Goal: Navigation & Orientation: Find specific page/section

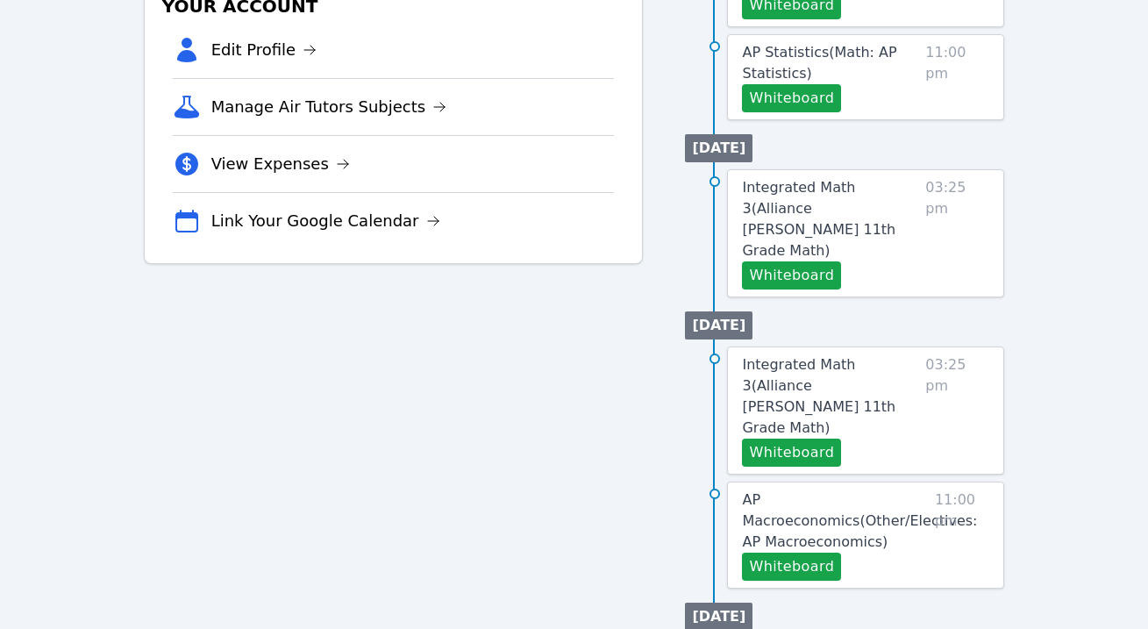
scroll to position [548, 0]
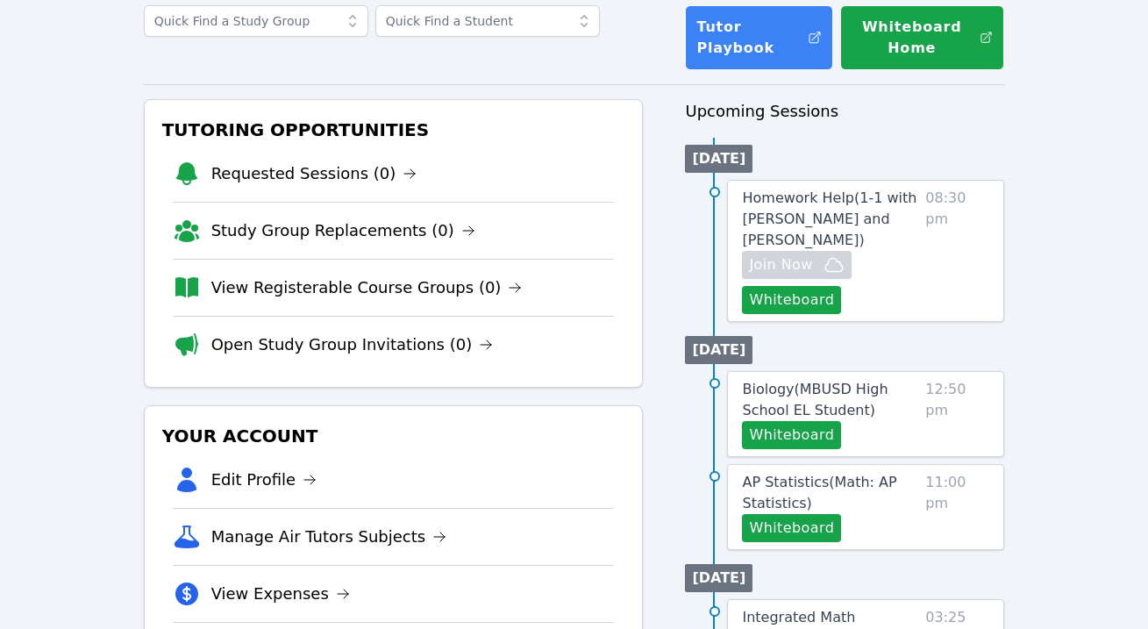
scroll to position [217, 0]
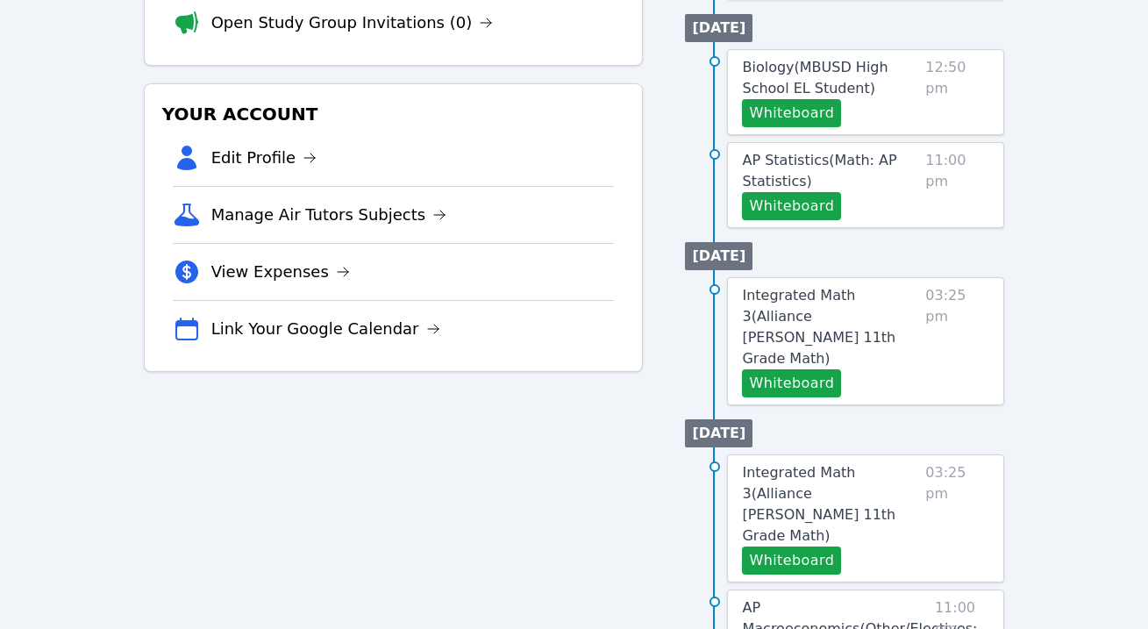
scroll to position [418, 0]
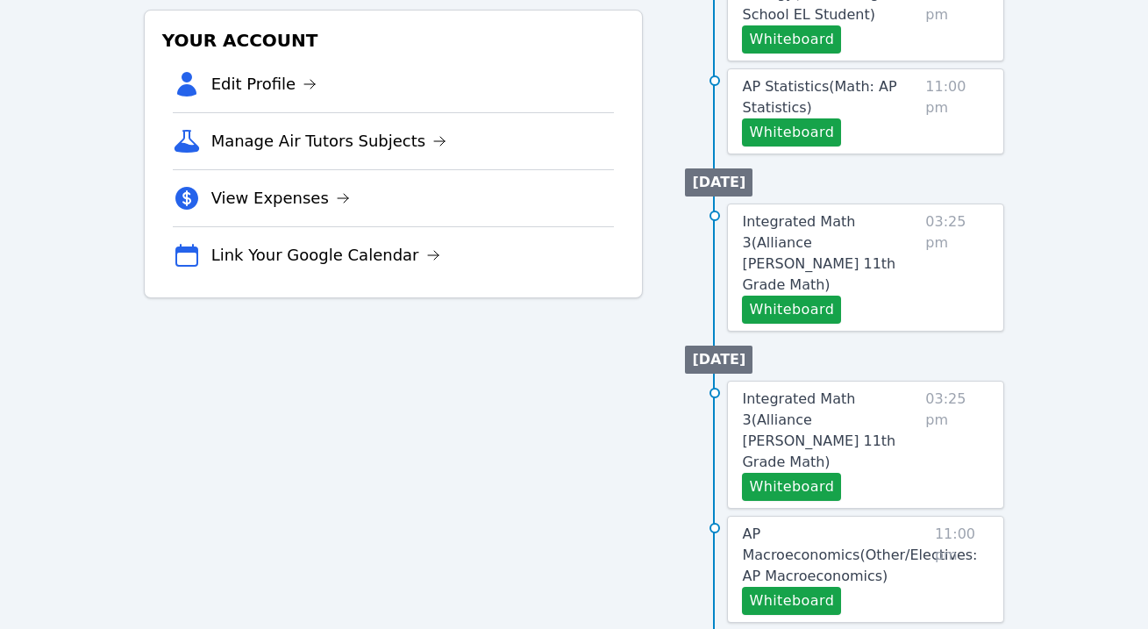
scroll to position [510, 0]
